Goal: Task Accomplishment & Management: Use online tool/utility

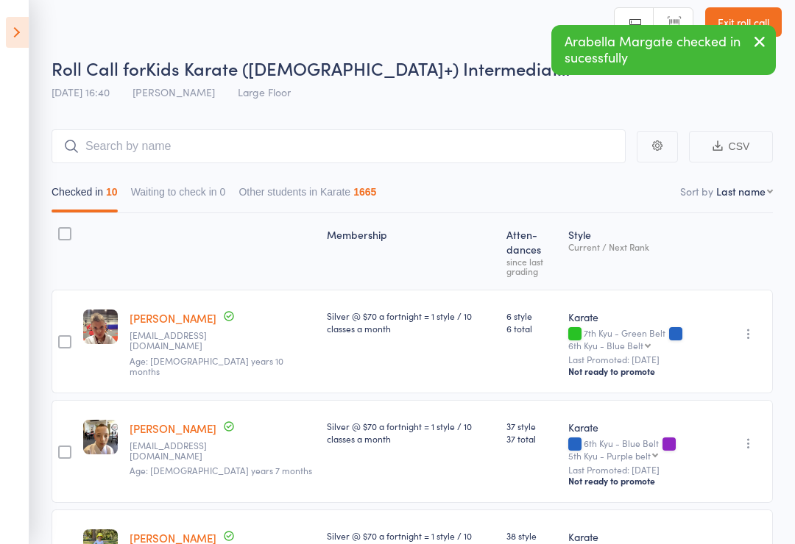
click at [12, 28] on icon at bounding box center [17, 32] width 23 height 31
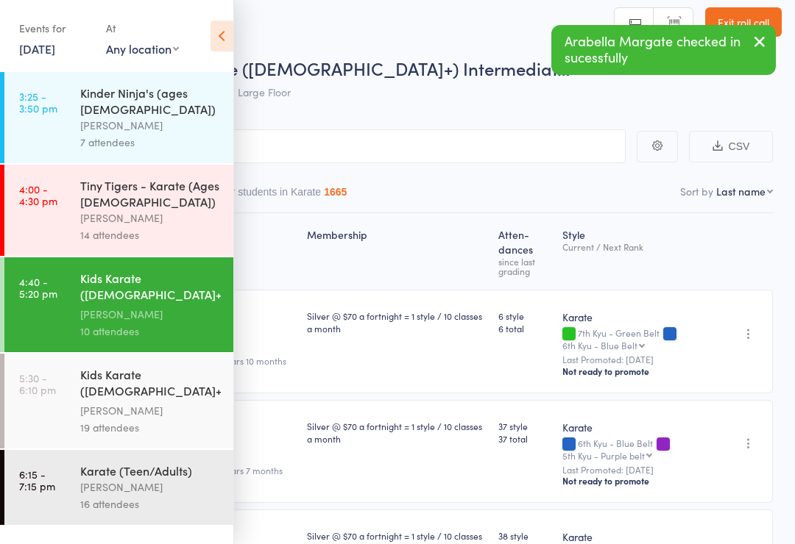
click at [115, 402] on div "[PERSON_NAME]" at bounding box center [150, 410] width 141 height 17
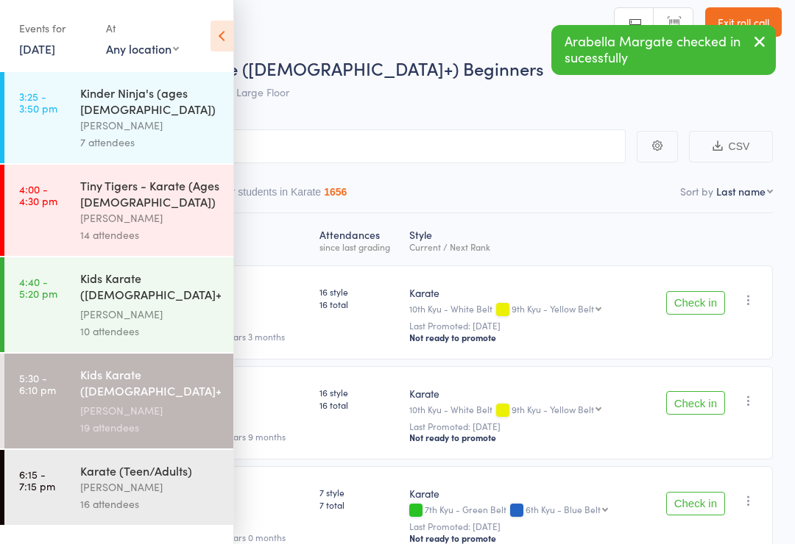
click at [238, 22] on header "Roll Call for Kids Karate ([DEMOGRAPHIC_DATA]+) Beginners [DATE] 17:30 [PERSON_…" at bounding box center [397, 49] width 795 height 118
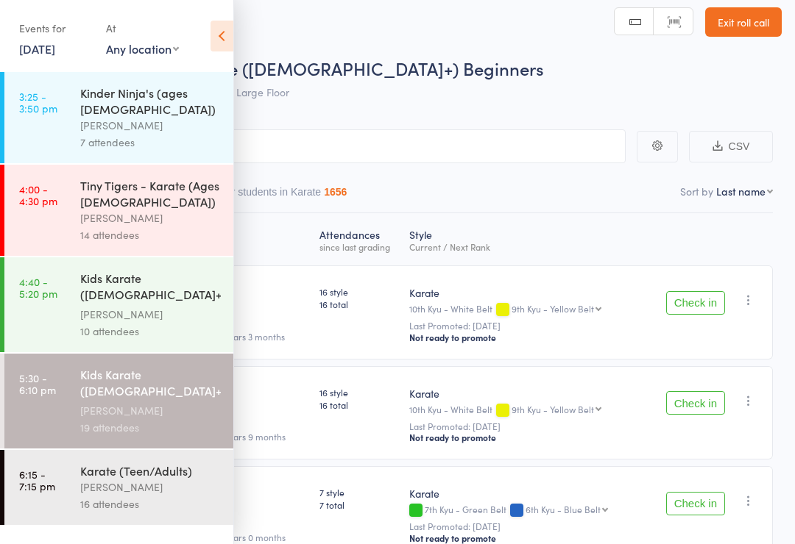
click at [221, 27] on icon at bounding box center [221, 36] width 23 height 31
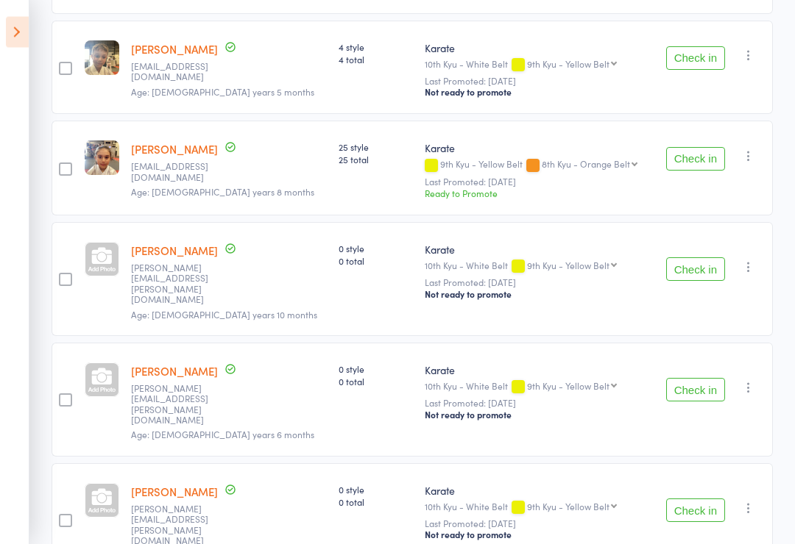
scroll to position [558, 0]
click at [104, 264] on div at bounding box center [102, 258] width 35 height 35
click at [111, 483] on div at bounding box center [102, 500] width 35 height 35
click at [109, 362] on div at bounding box center [102, 379] width 35 height 35
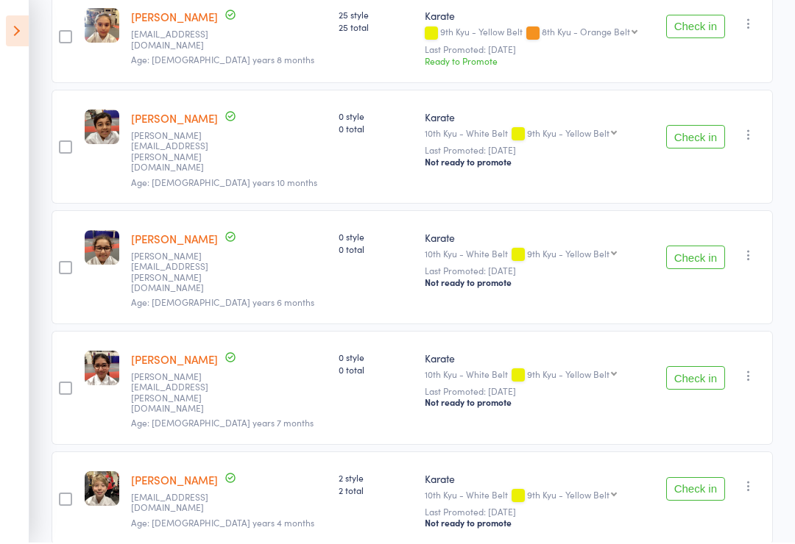
scroll to position [689, 0]
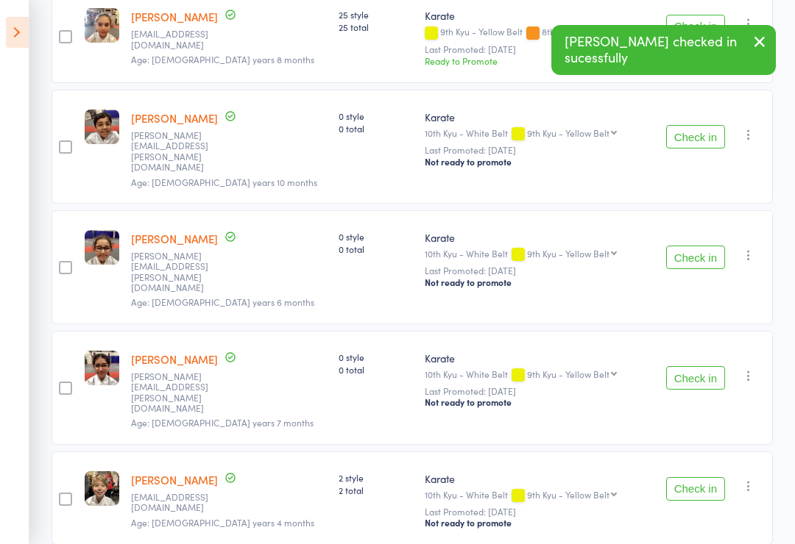
click at [703, 366] on button "Check in" at bounding box center [695, 378] width 59 height 24
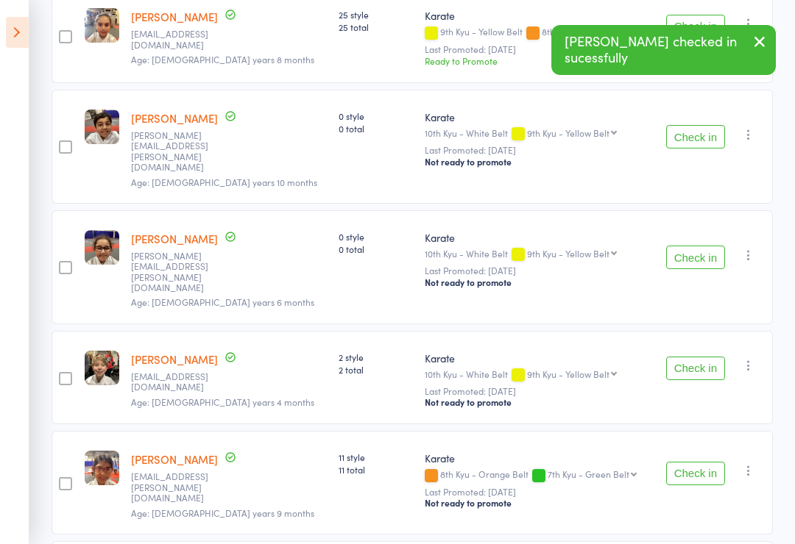
click at [699, 130] on button "Check in" at bounding box center [695, 137] width 59 height 24
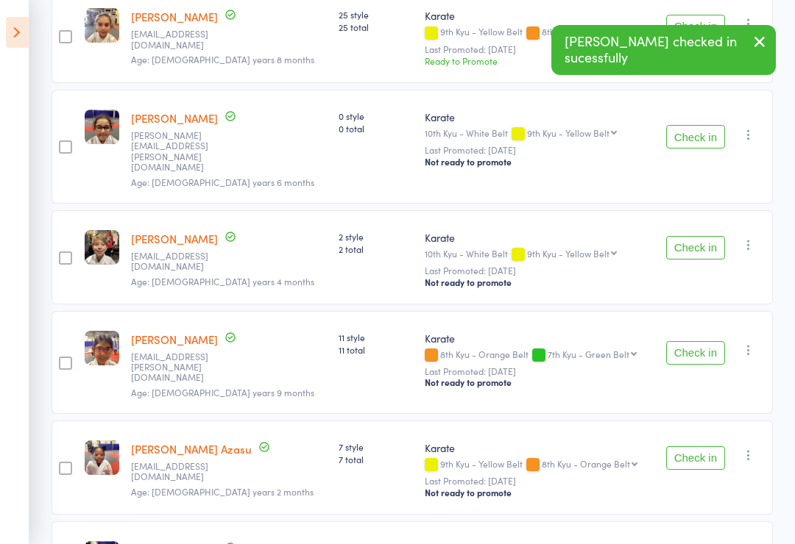
click at [700, 131] on button "Check in" at bounding box center [695, 137] width 59 height 24
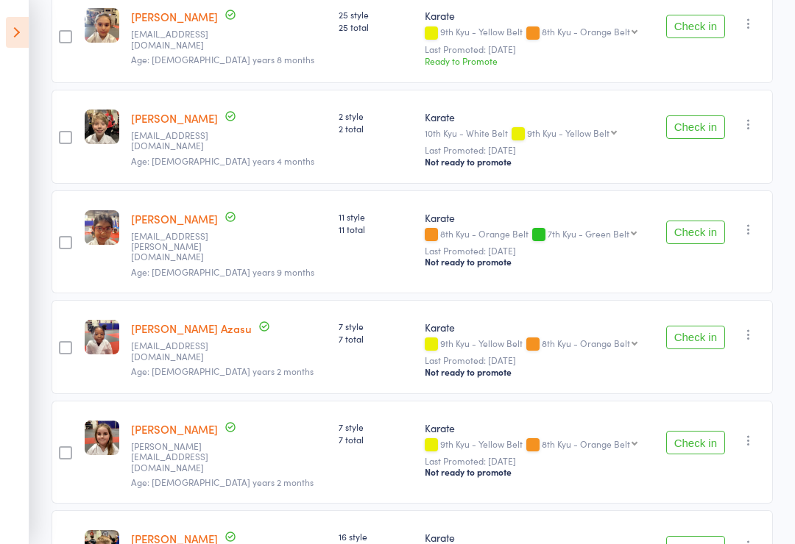
click at [693, 126] on button "Check in" at bounding box center [695, 128] width 59 height 24
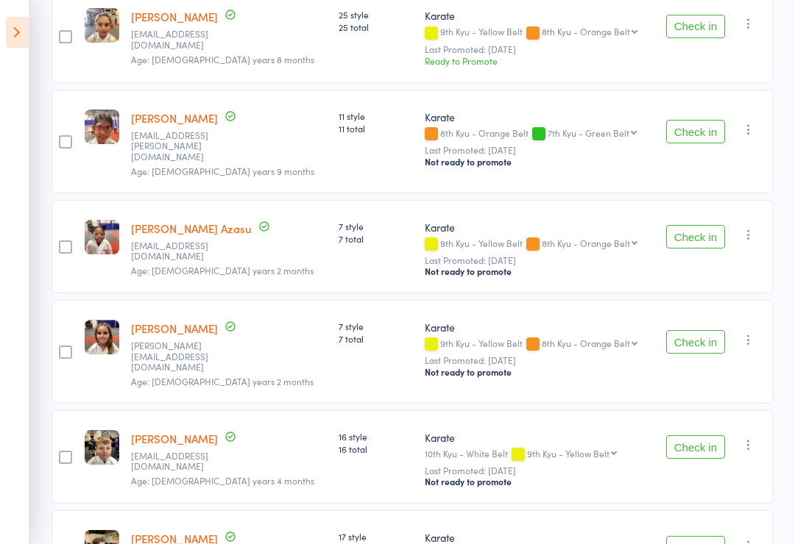
click at [696, 437] on button "Check in" at bounding box center [695, 448] width 59 height 24
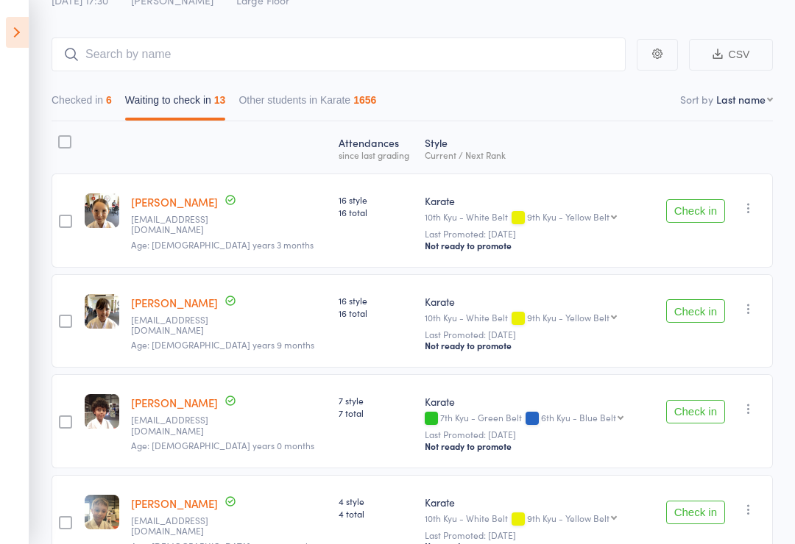
scroll to position [99, 0]
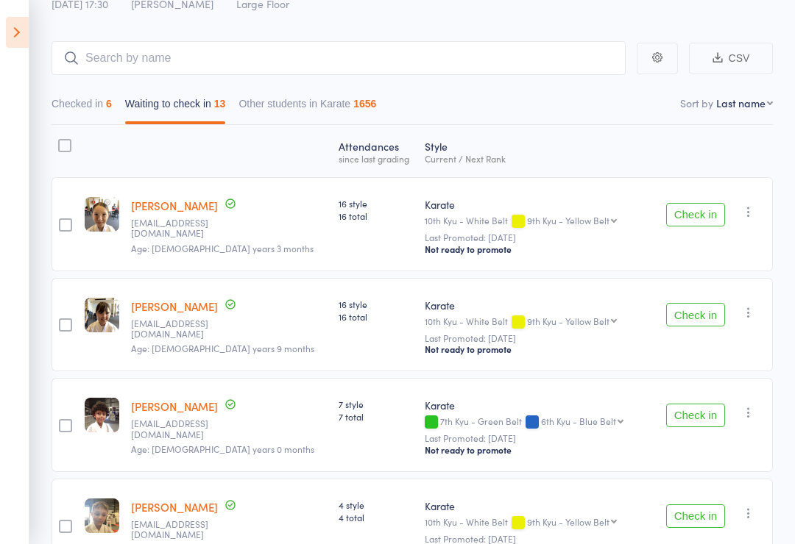
click at [700, 209] on button "Check in" at bounding box center [695, 215] width 59 height 24
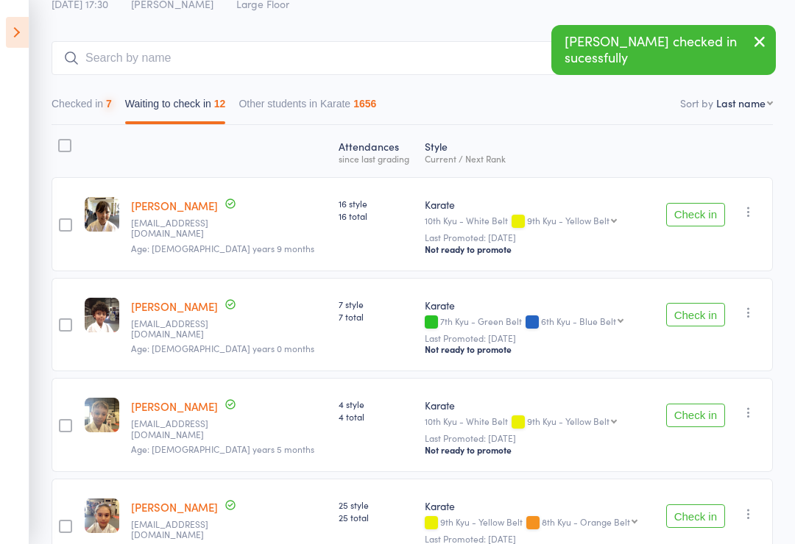
click at [707, 207] on button "Check in" at bounding box center [695, 215] width 59 height 24
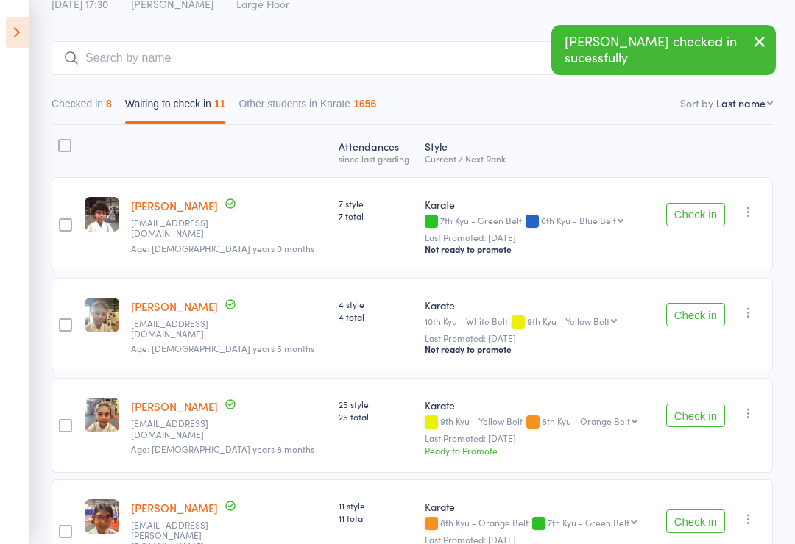
click at [700, 214] on button "Check in" at bounding box center [695, 215] width 59 height 24
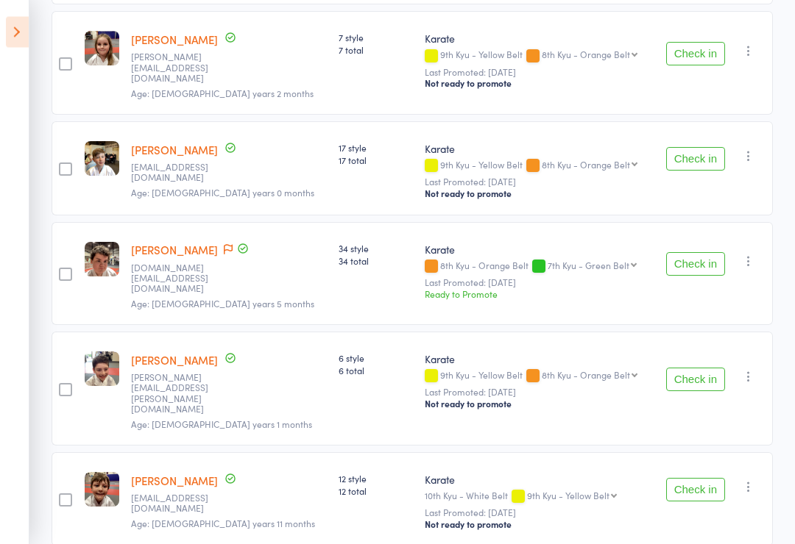
click at [694, 369] on button "Check in" at bounding box center [695, 381] width 59 height 24
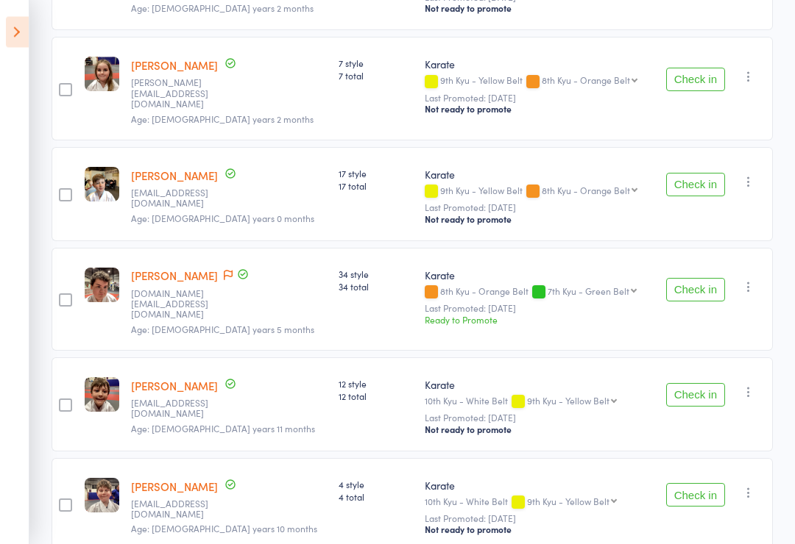
scroll to position [678, 0]
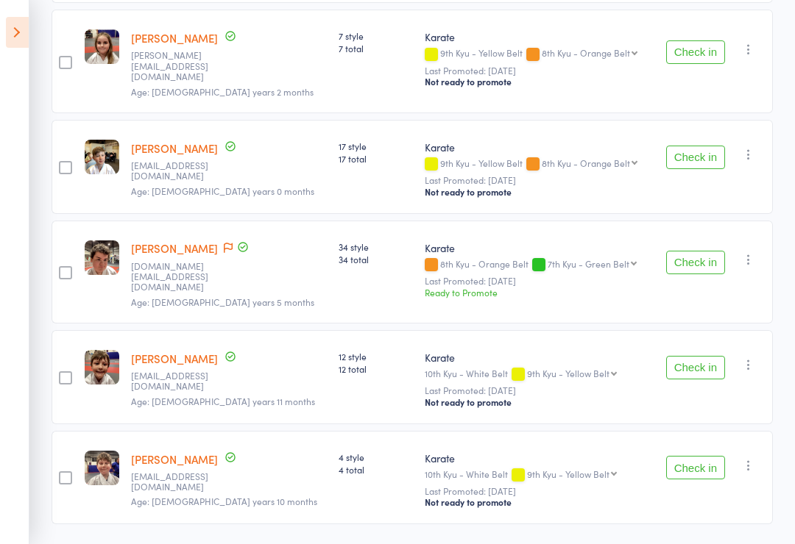
click at [697, 356] on button "Check in" at bounding box center [695, 368] width 59 height 24
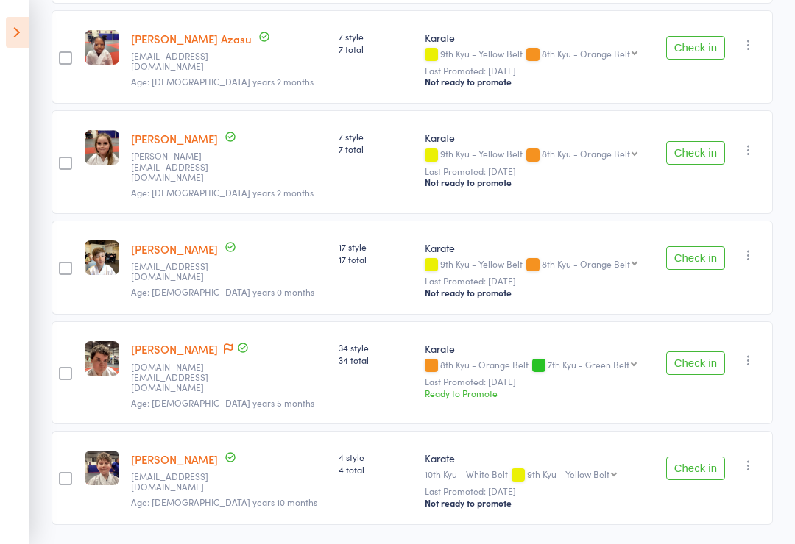
click at [7, 22] on icon at bounding box center [17, 32] width 23 height 31
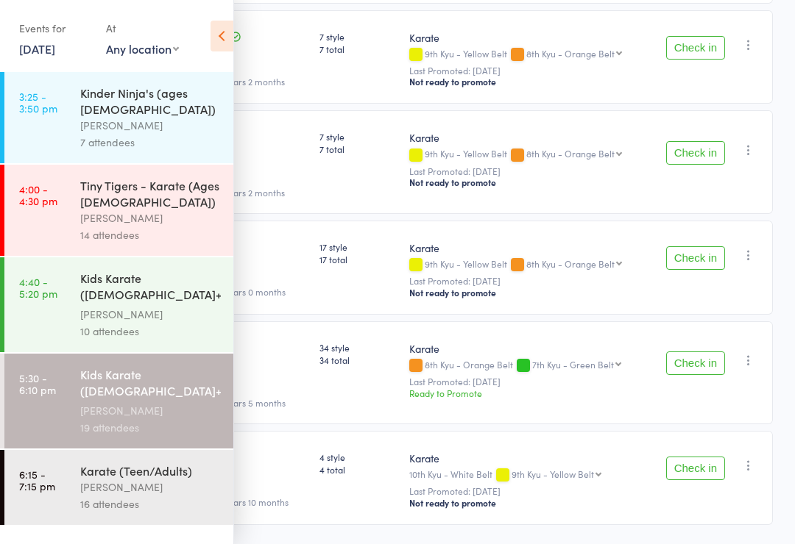
click at [163, 306] on div "[PERSON_NAME]" at bounding box center [150, 314] width 141 height 17
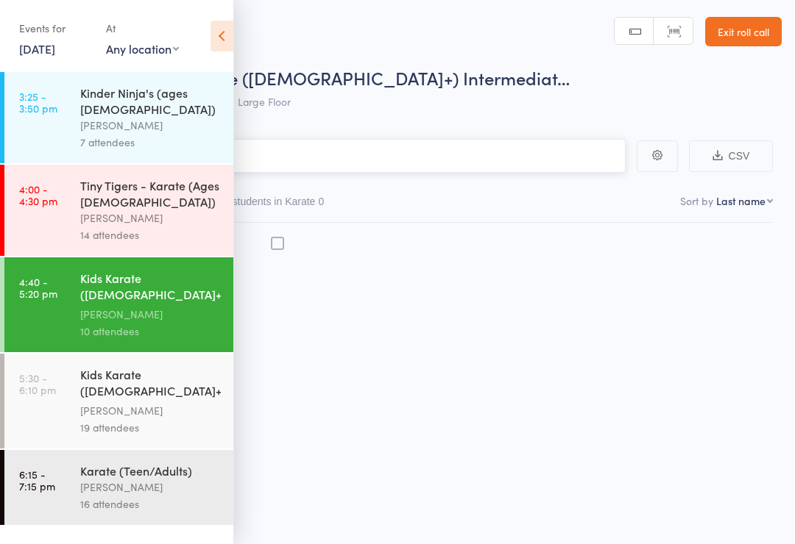
scroll to position [10, 0]
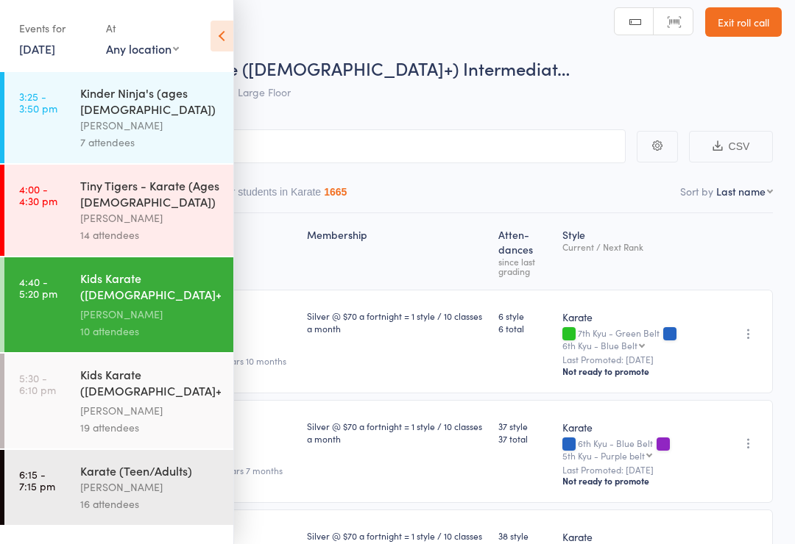
click at [224, 40] on icon at bounding box center [221, 36] width 23 height 31
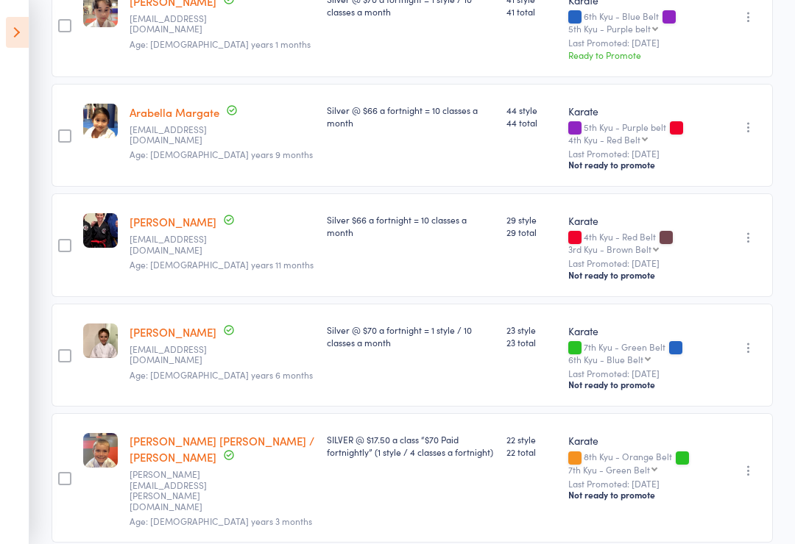
scroll to position [886, 0]
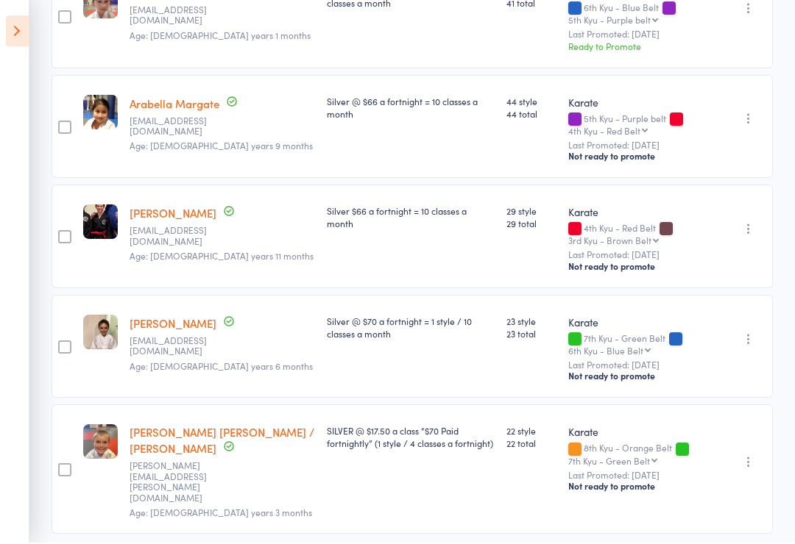
click at [15, 31] on icon at bounding box center [17, 32] width 23 height 31
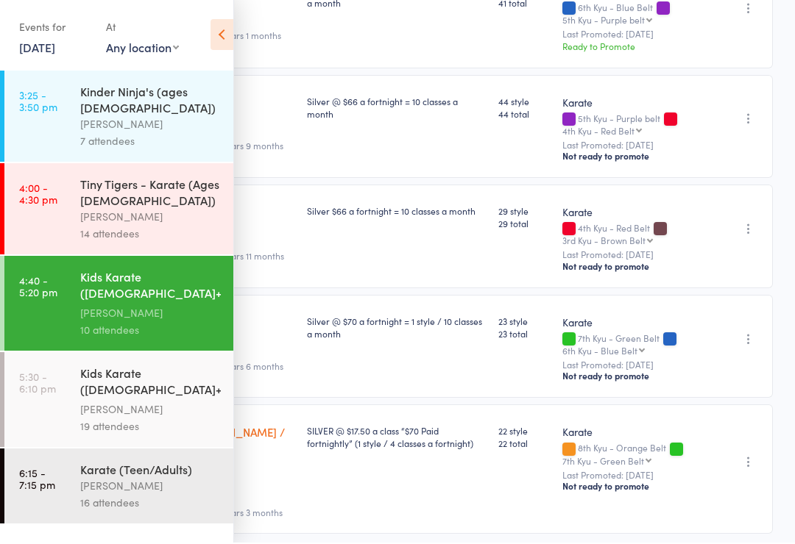
scroll to position [887, 0]
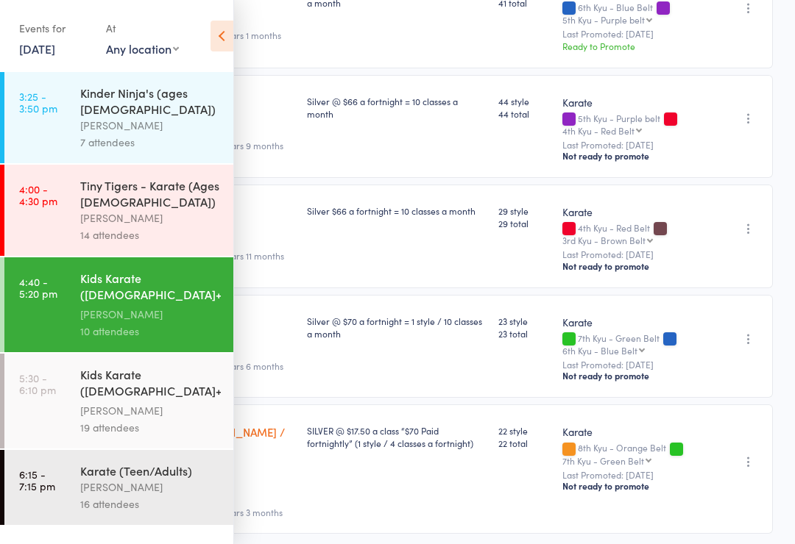
click at [135, 376] on div "Kids Karate ([DEMOGRAPHIC_DATA]+) Beginners" at bounding box center [150, 384] width 141 height 36
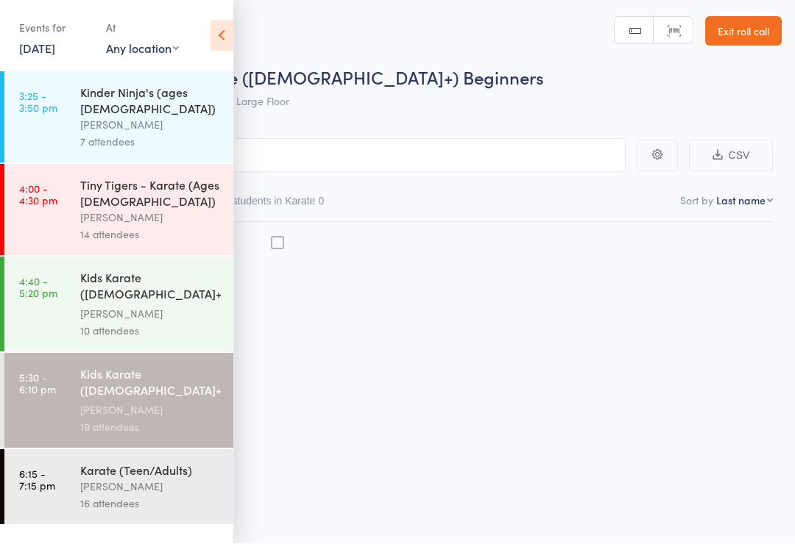
scroll to position [10, 0]
click at [231, 39] on icon at bounding box center [221, 36] width 23 height 31
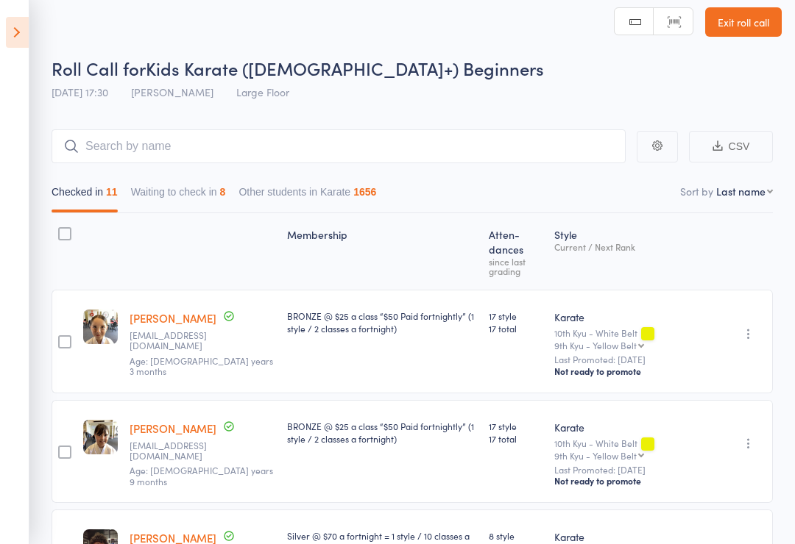
click at [199, 202] on button "Waiting to check in 8" at bounding box center [178, 196] width 95 height 34
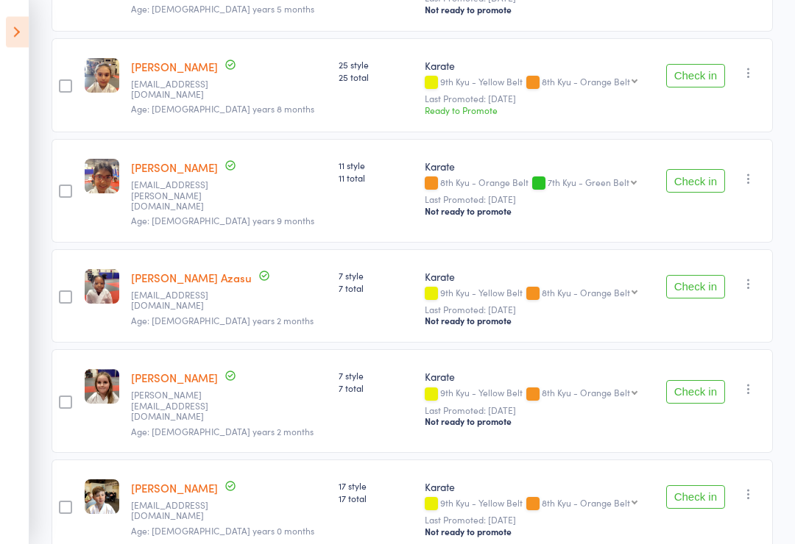
scroll to position [338, 0]
click at [700, 383] on button "Check in" at bounding box center [695, 392] width 59 height 24
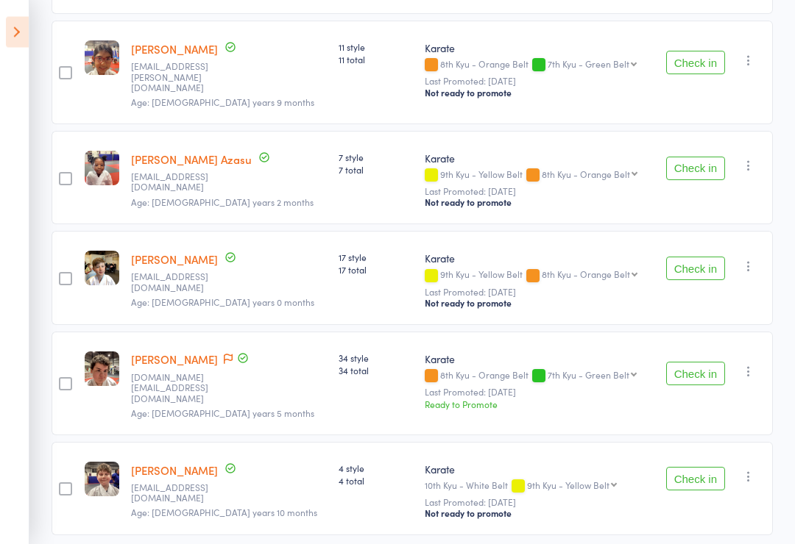
scroll to position [476, 0]
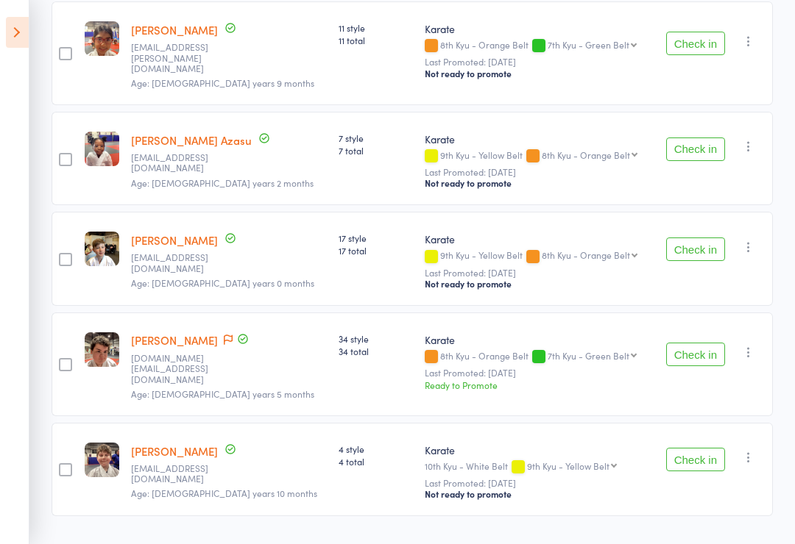
click at [695, 354] on button "Check in" at bounding box center [695, 355] width 59 height 24
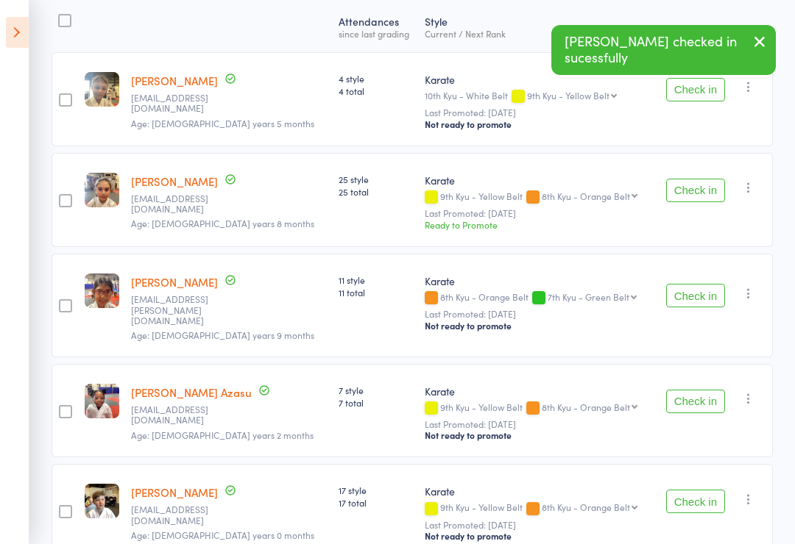
scroll to position [222, 0]
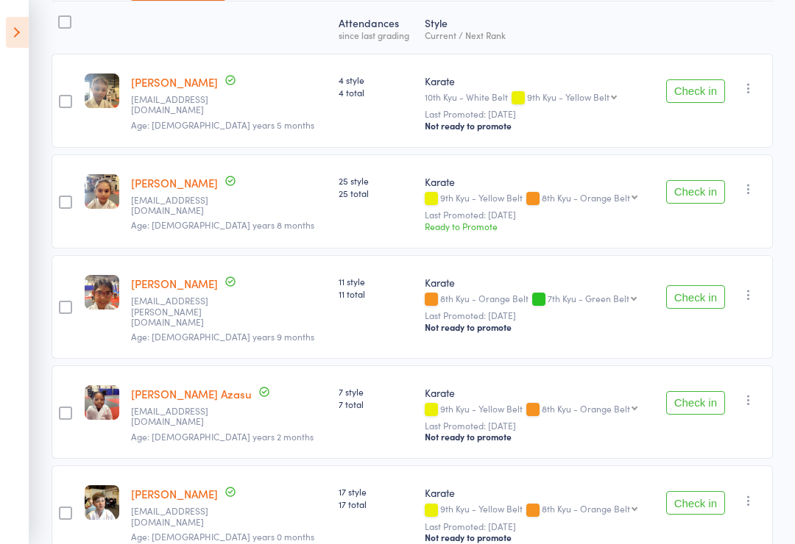
click at [689, 394] on button "Check in" at bounding box center [695, 403] width 59 height 24
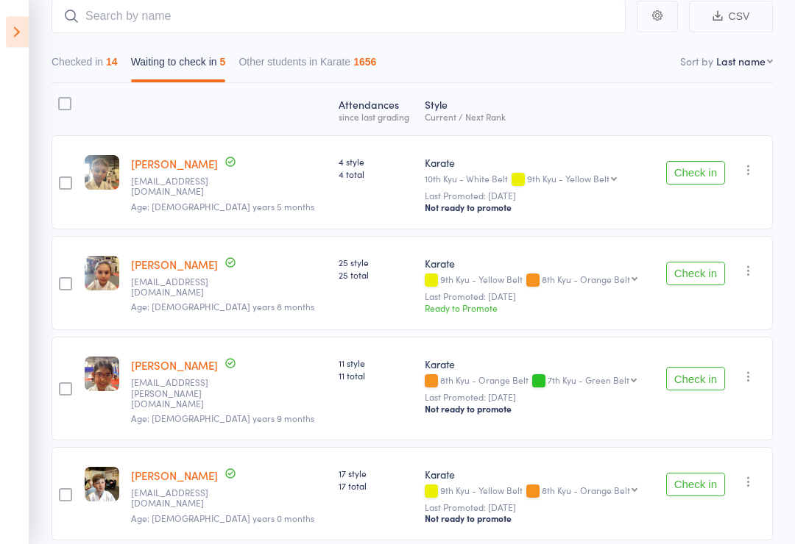
scroll to position [141, 0]
click at [695, 374] on button "Check in" at bounding box center [695, 379] width 59 height 24
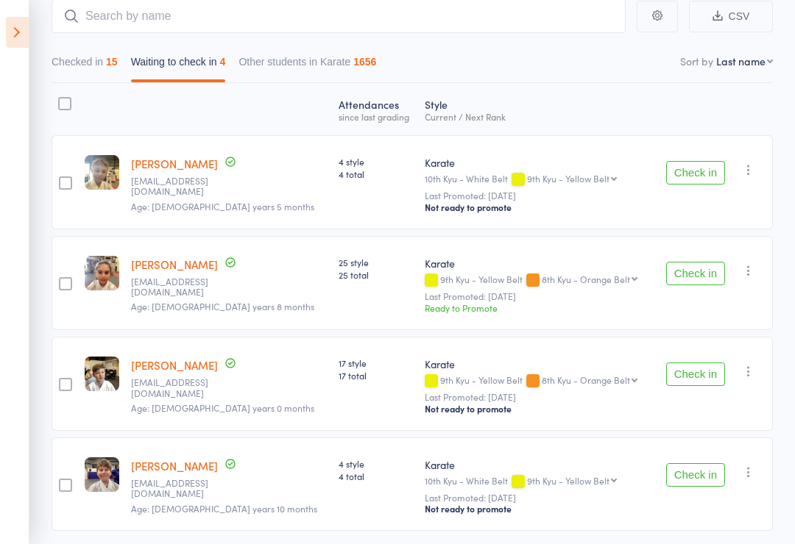
click at [679, 275] on button "Check in" at bounding box center [695, 274] width 59 height 24
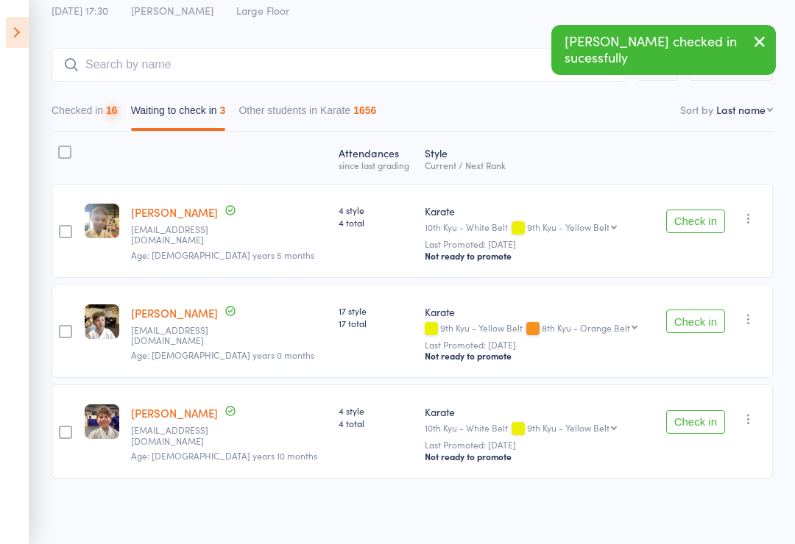
scroll to position [73, 0]
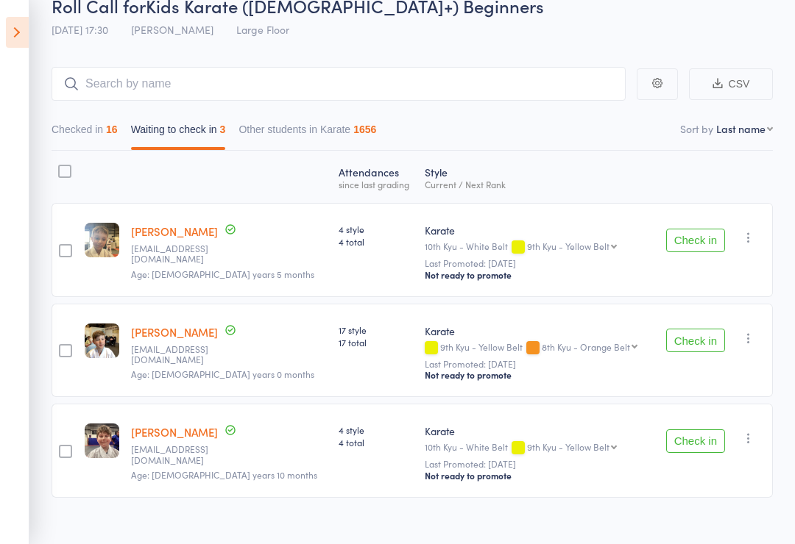
click at [692, 340] on button "Check in" at bounding box center [695, 341] width 59 height 24
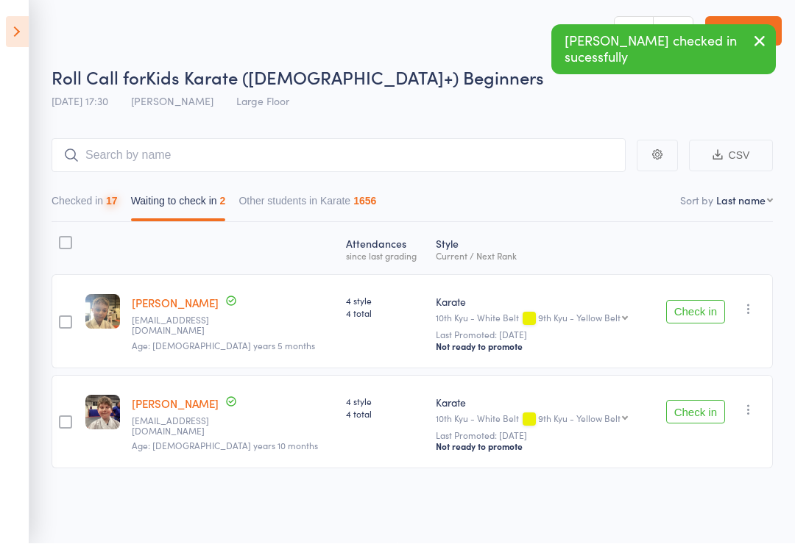
scroll to position [10, 0]
